Goal: Check status: Check status

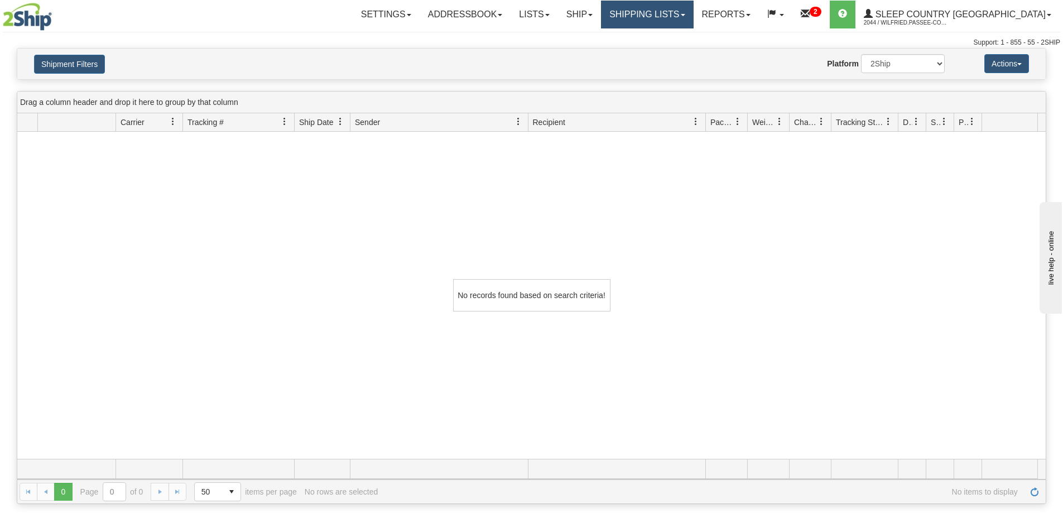
click at [693, 15] on link "Shipping lists" at bounding box center [647, 15] width 92 height 28
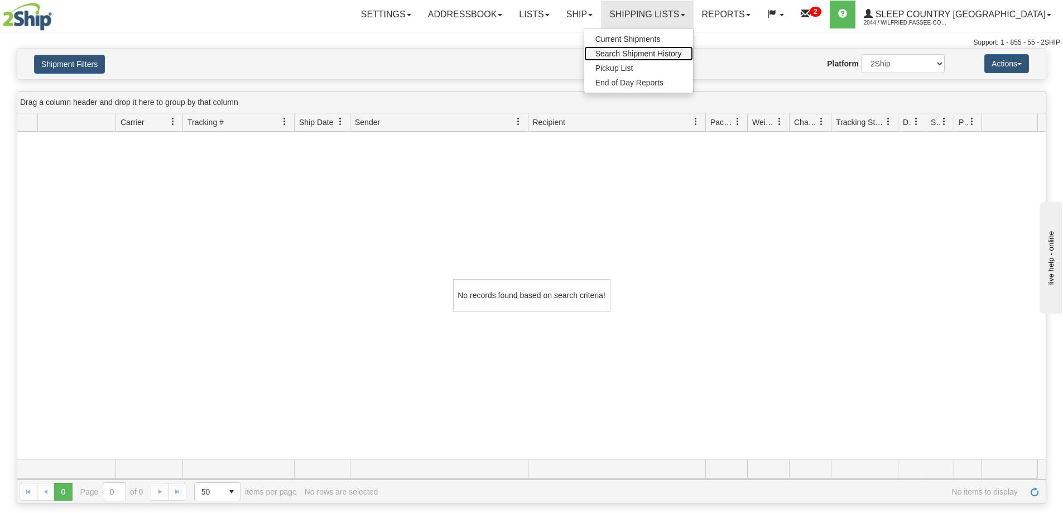
click at [682, 55] on span "Search Shipment History" at bounding box center [638, 53] width 86 height 9
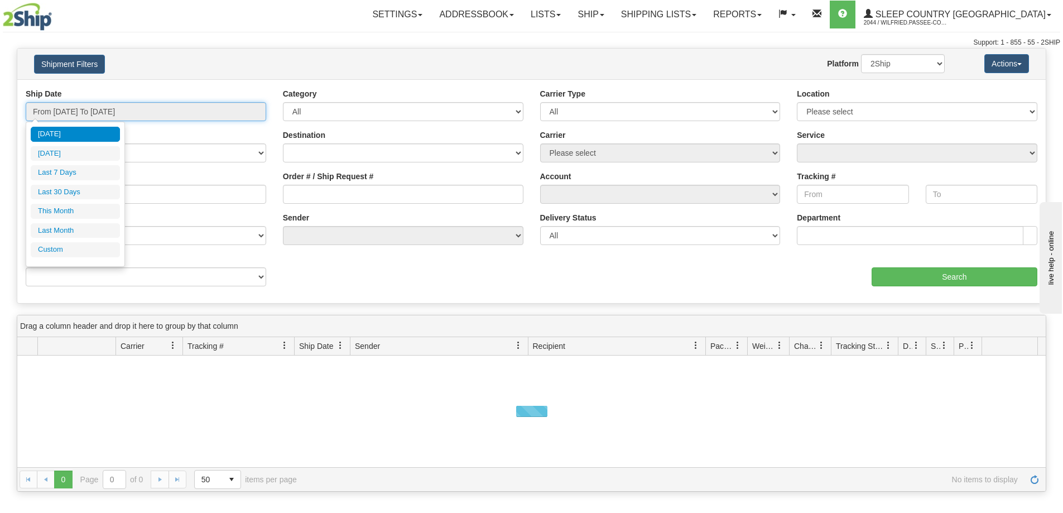
click at [113, 113] on input "From [DATE] To [DATE]" at bounding box center [146, 111] width 240 height 19
click at [81, 196] on li "Last 30 Days" at bounding box center [75, 192] width 89 height 15
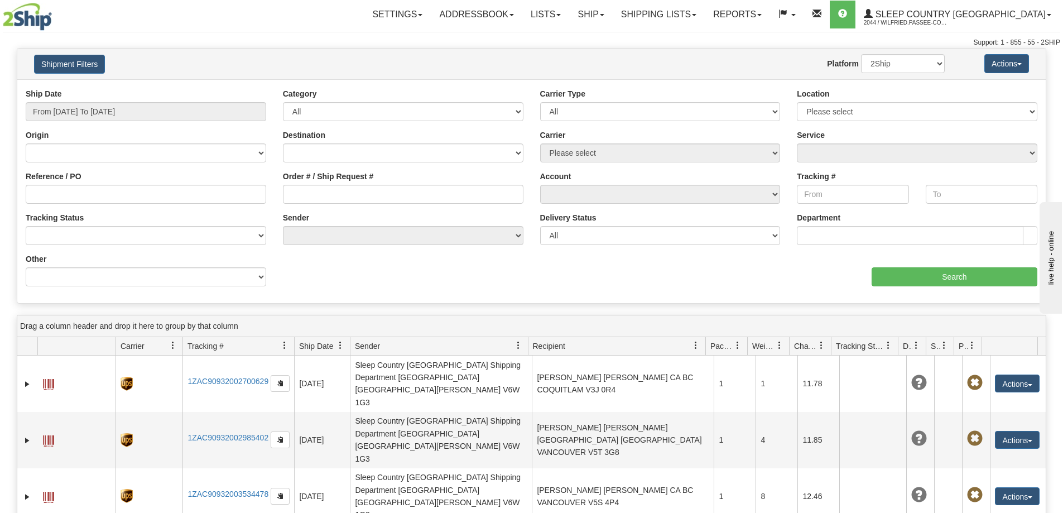
type input "From [DATE] To [DATE]"
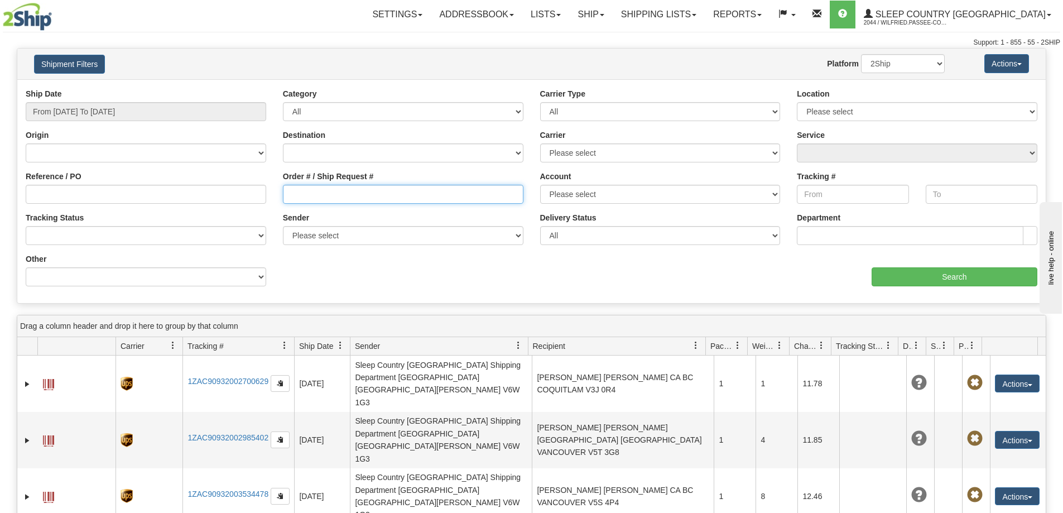
click at [311, 192] on input "Order # / Ship Request #" at bounding box center [403, 194] width 240 height 19
paste input "9002I142385"
type input "9002I142385"
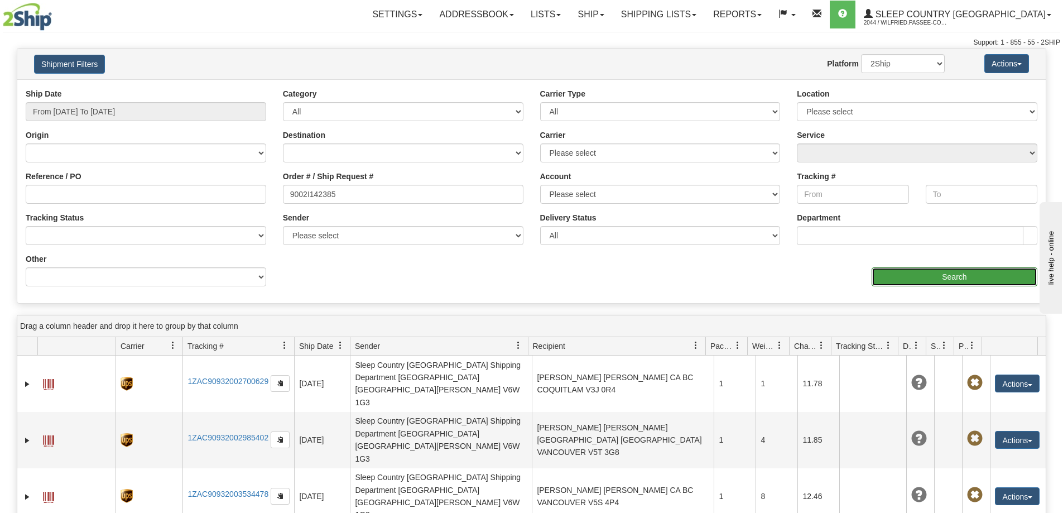
click at [891, 278] on input "Search" at bounding box center [954, 276] width 166 height 19
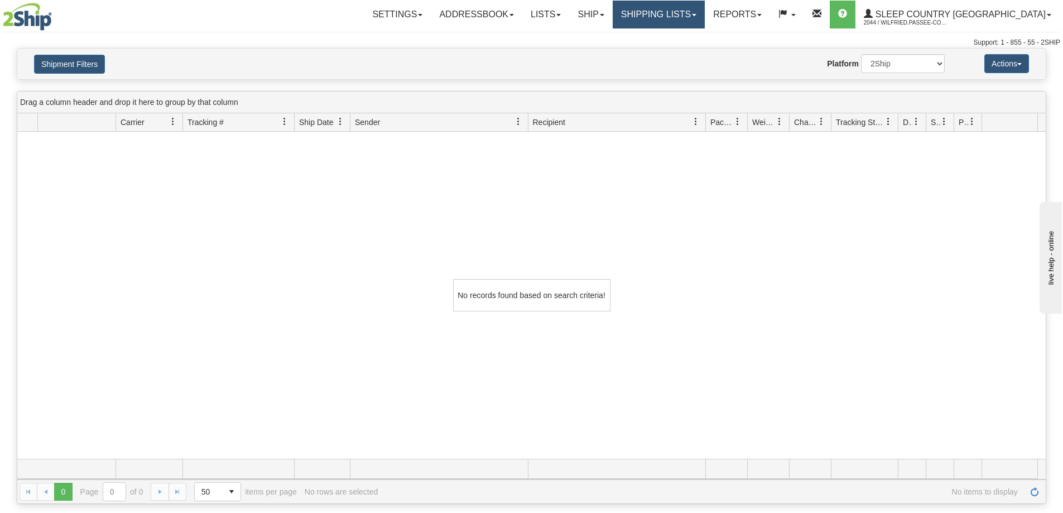
click at [704, 17] on link "Shipping lists" at bounding box center [658, 15] width 92 height 28
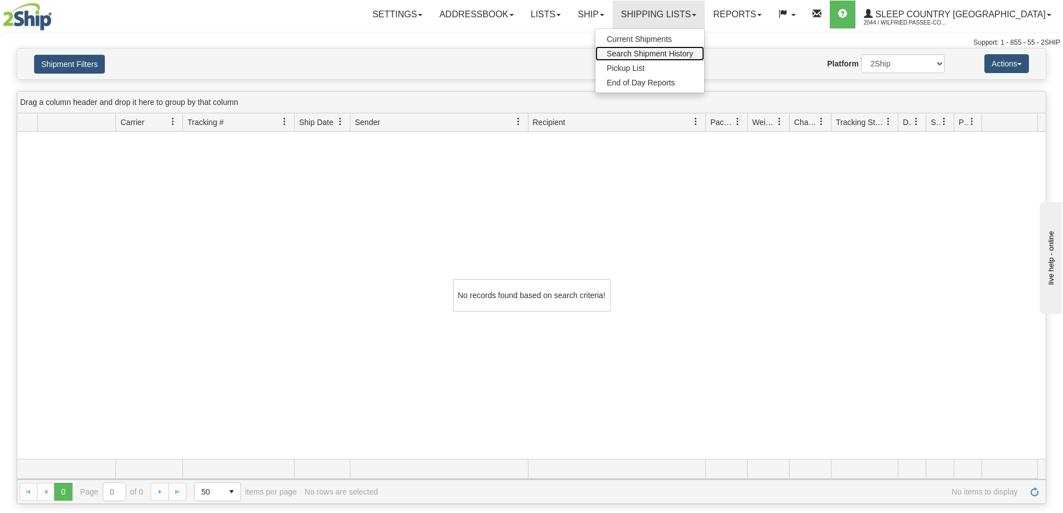
click at [693, 53] on span "Search Shipment History" at bounding box center [649, 53] width 86 height 9
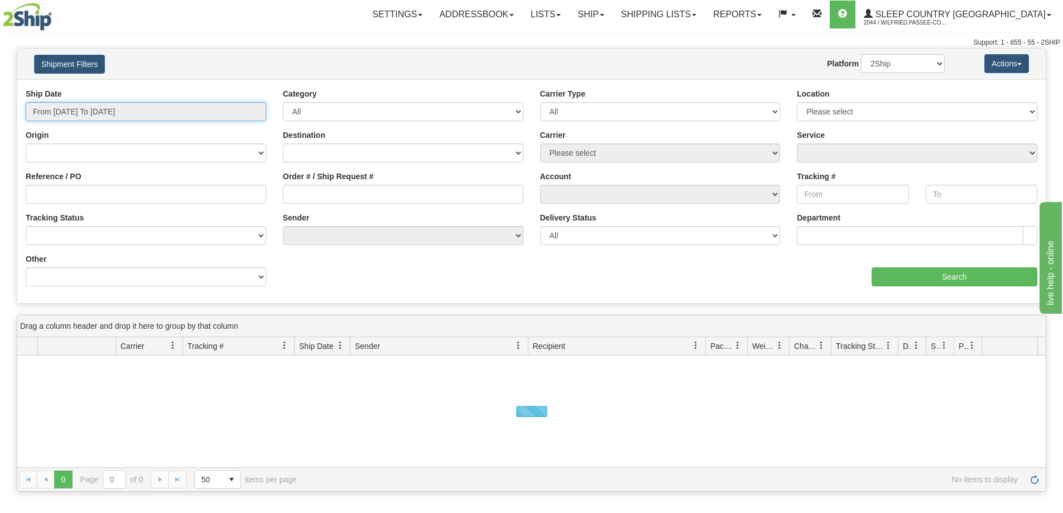
click at [69, 113] on input "From [DATE] To [DATE]" at bounding box center [146, 111] width 240 height 19
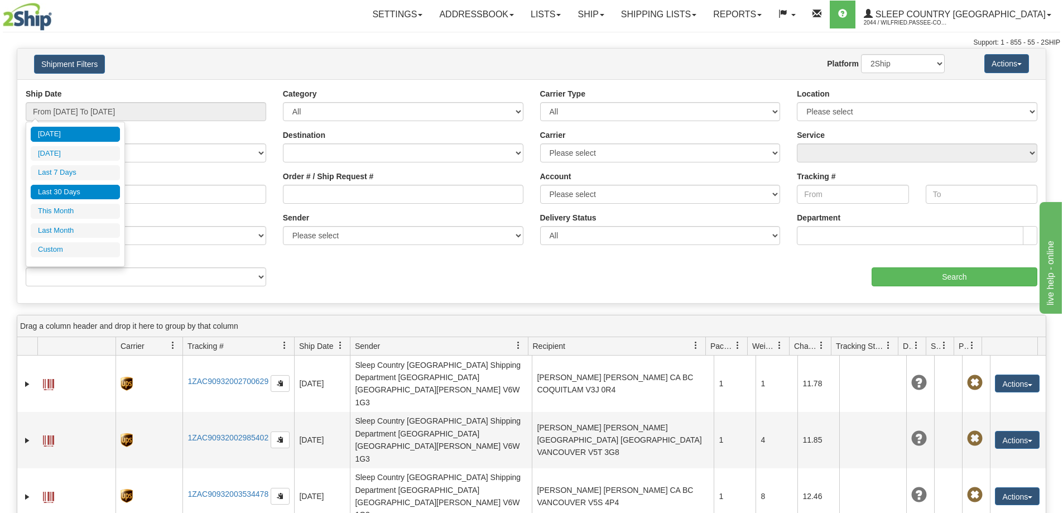
click at [47, 194] on li "Last 30 Days" at bounding box center [75, 192] width 89 height 15
type input "From [DATE] To [DATE]"
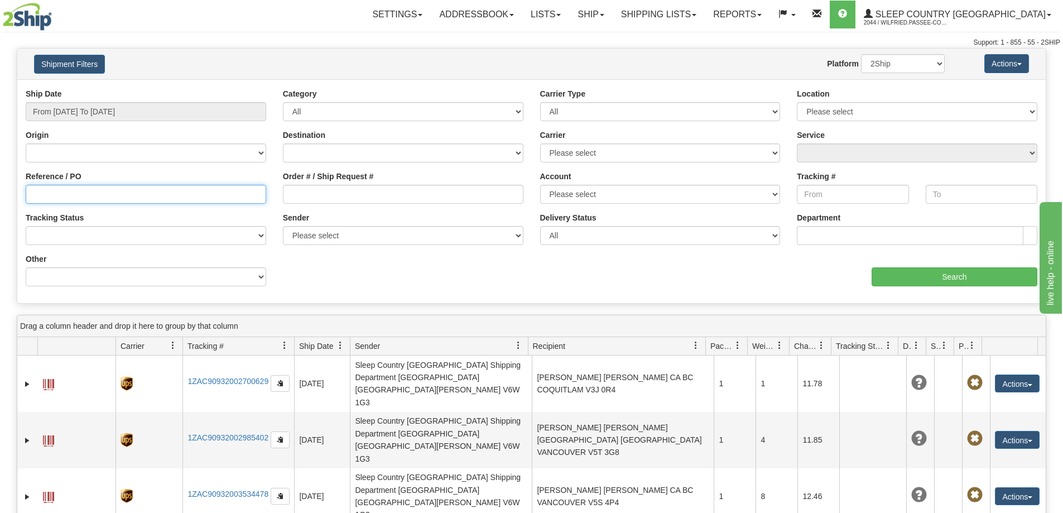
click at [59, 189] on input "Reference / PO" at bounding box center [146, 194] width 240 height 19
paste input "9002I142385"
type input "9002I142385"
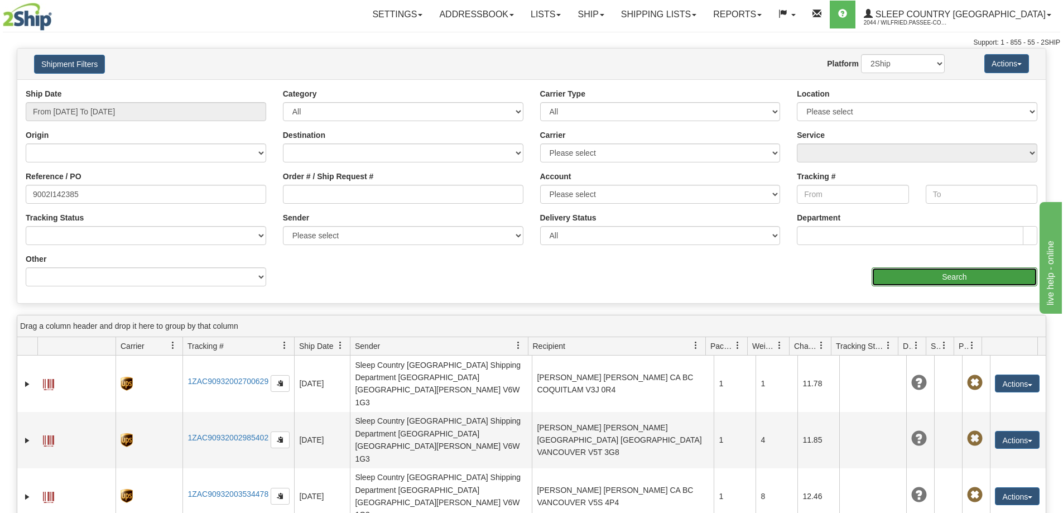
click at [933, 277] on input "Search" at bounding box center [954, 276] width 166 height 19
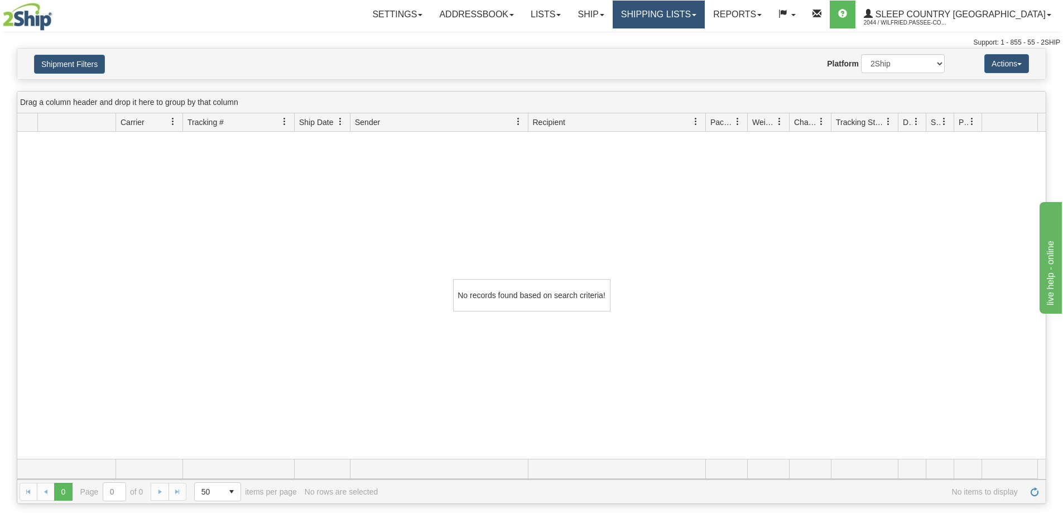
click at [704, 4] on link "Shipping lists" at bounding box center [658, 15] width 92 height 28
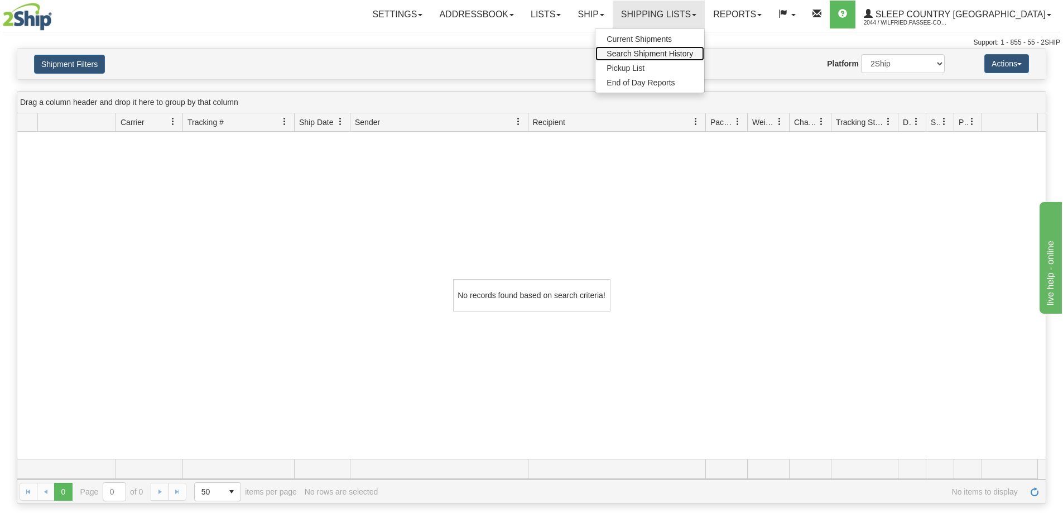
click at [693, 53] on span "Search Shipment History" at bounding box center [649, 53] width 86 height 9
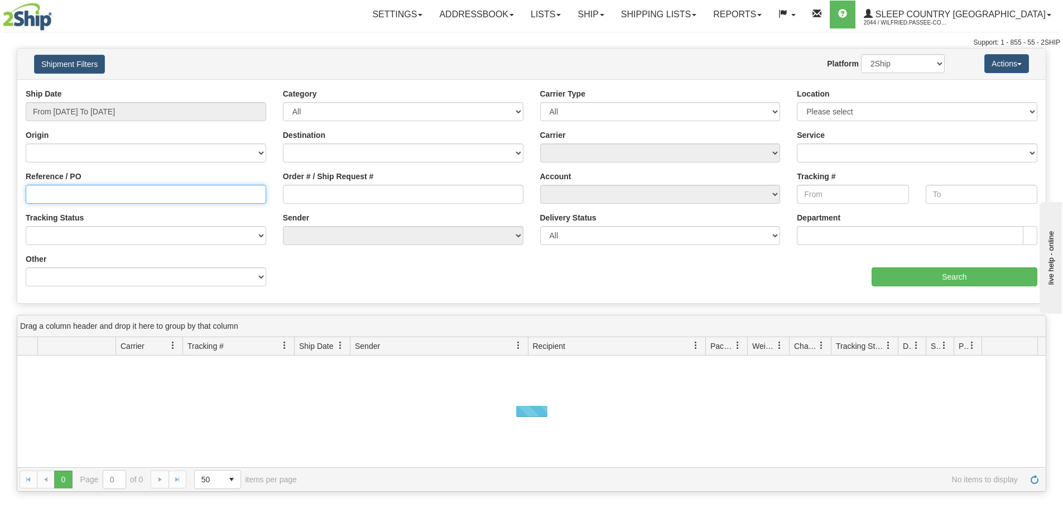
click at [77, 196] on input "Reference / PO" at bounding box center [146, 194] width 240 height 19
paste input "3011549"
type input "3011549"
click at [89, 116] on input "From [DATE] To [DATE]" at bounding box center [146, 111] width 240 height 19
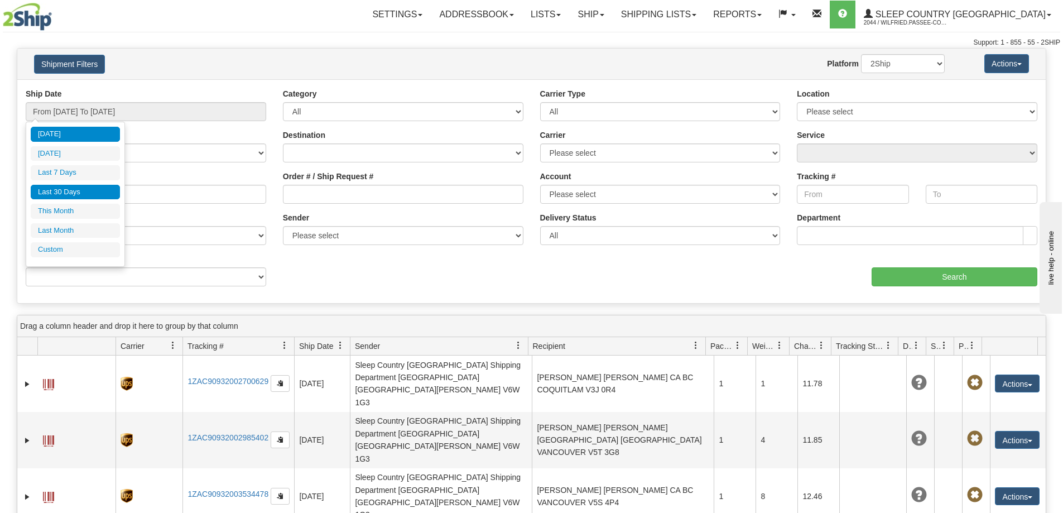
click at [76, 192] on li "Last 30 Days" at bounding box center [75, 192] width 89 height 15
type input "From [DATE] To [DATE]"
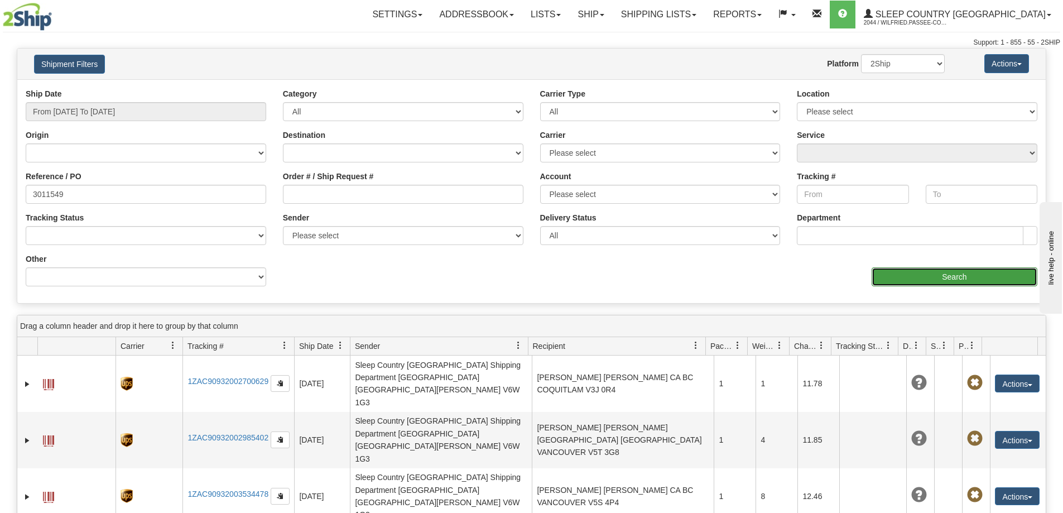
click at [899, 273] on input "Search" at bounding box center [954, 276] width 166 height 19
